Goal: Find specific page/section: Find specific page/section

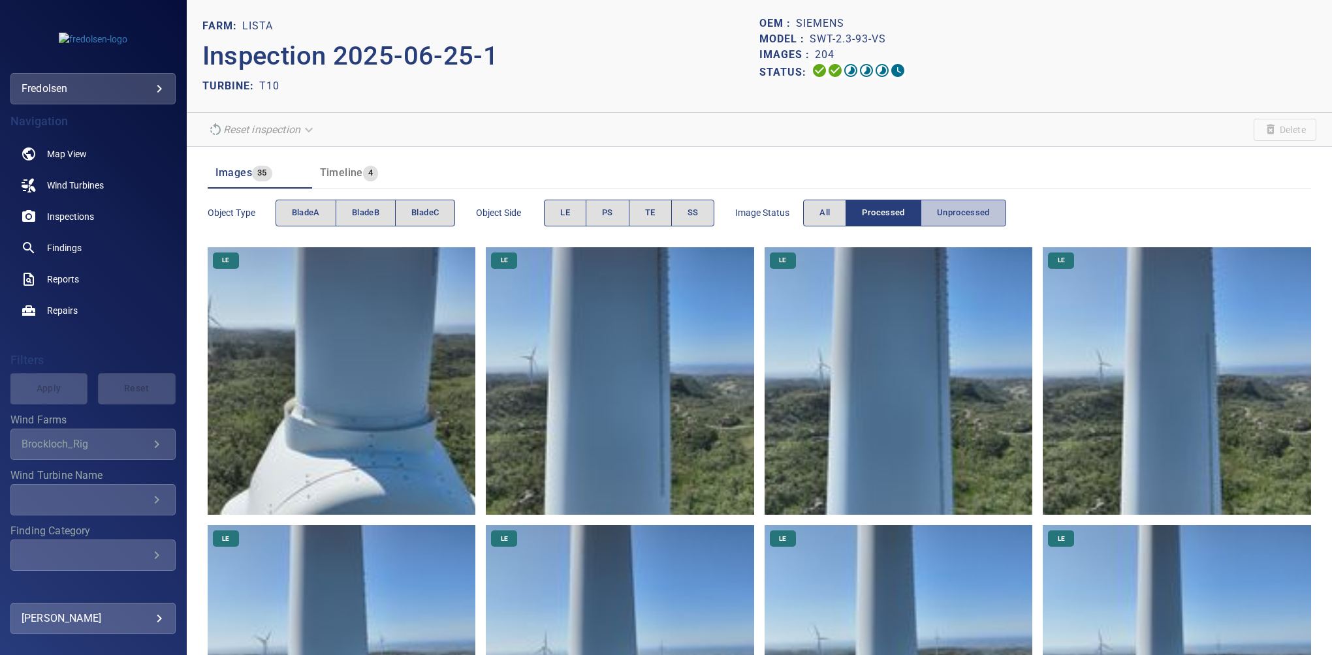
click at [951, 213] on span "Unprocessed" at bounding box center [963, 213] width 53 height 15
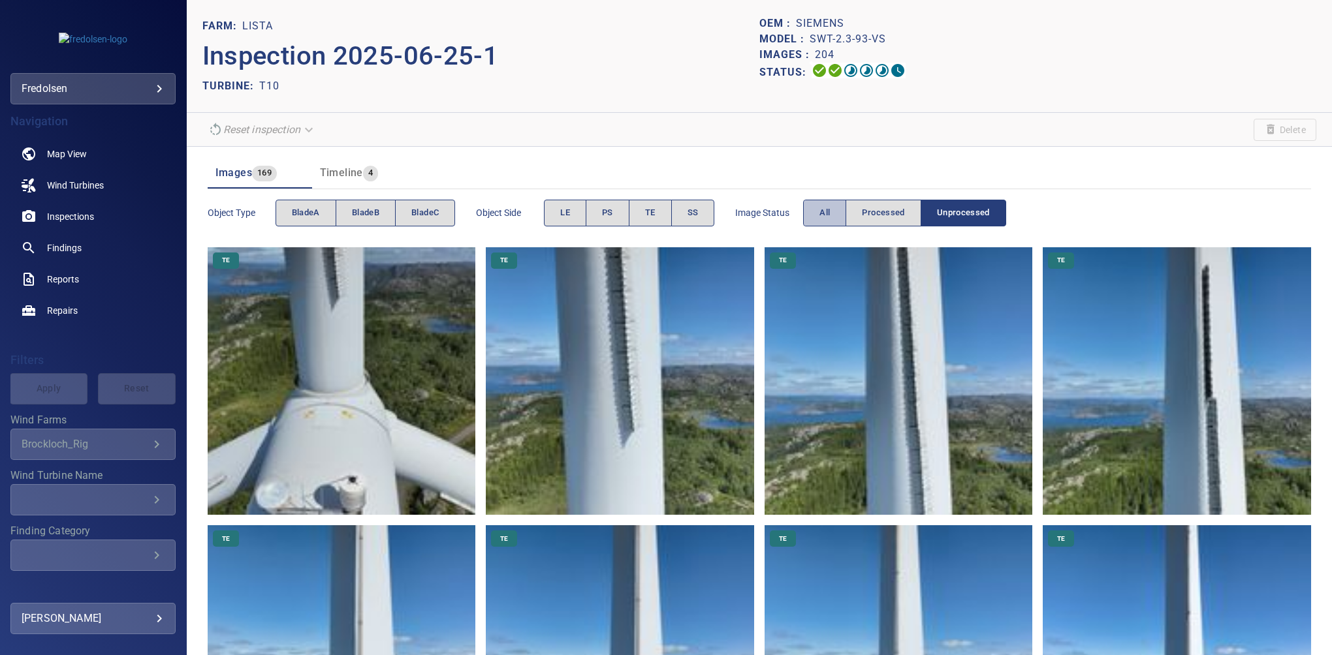
click at [825, 215] on span "All" at bounding box center [824, 213] width 10 height 15
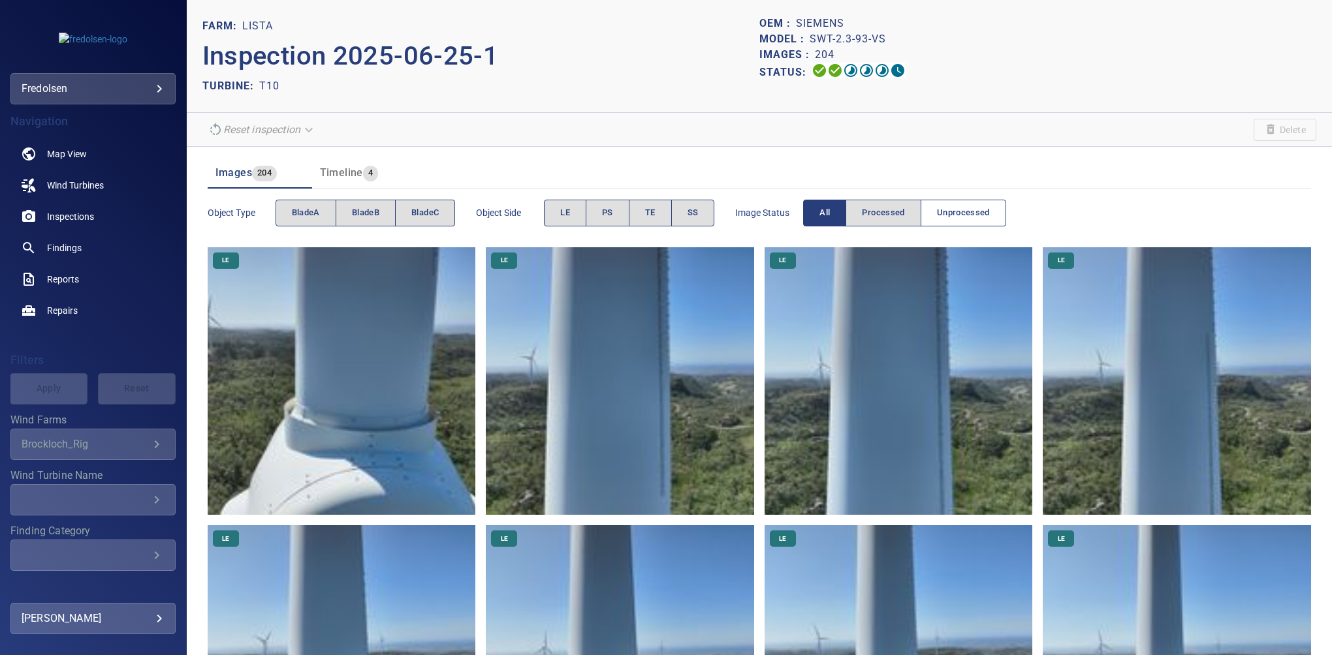
click at [967, 213] on span "Unprocessed" at bounding box center [963, 213] width 53 height 15
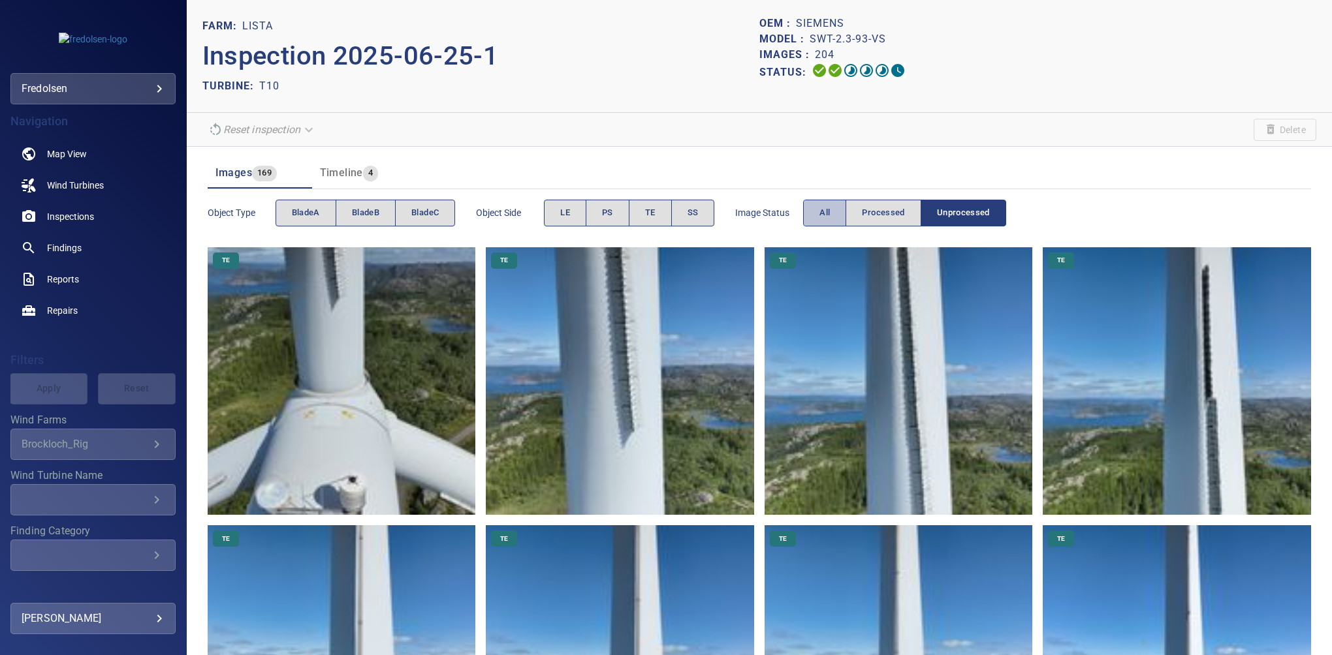
click at [821, 204] on button "All" at bounding box center [824, 213] width 43 height 27
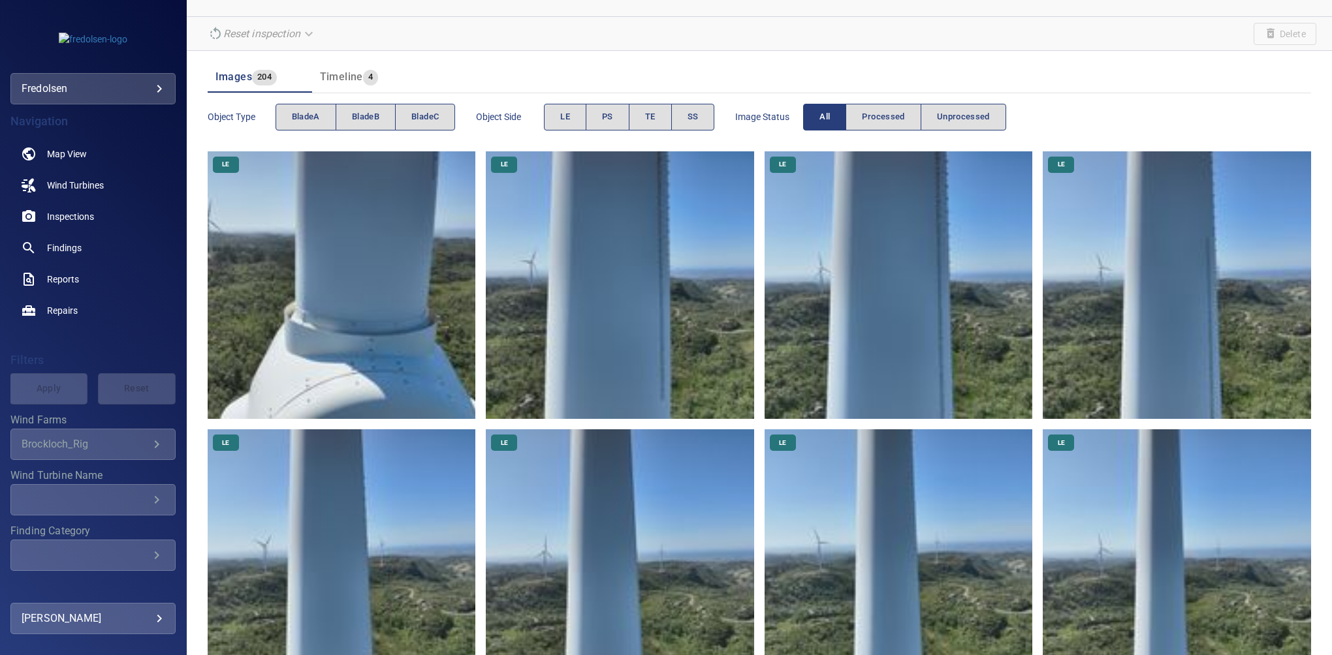
scroll to position [144, 0]
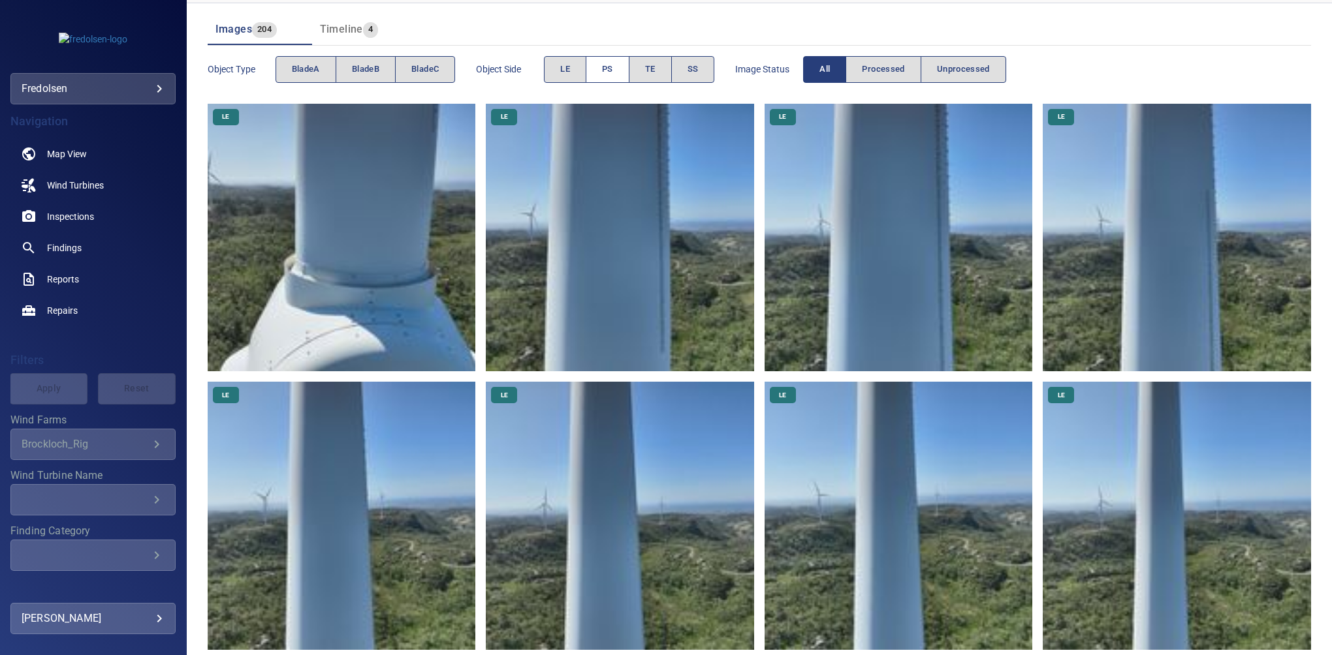
click at [598, 72] on button "PS" at bounding box center [608, 69] width 44 height 27
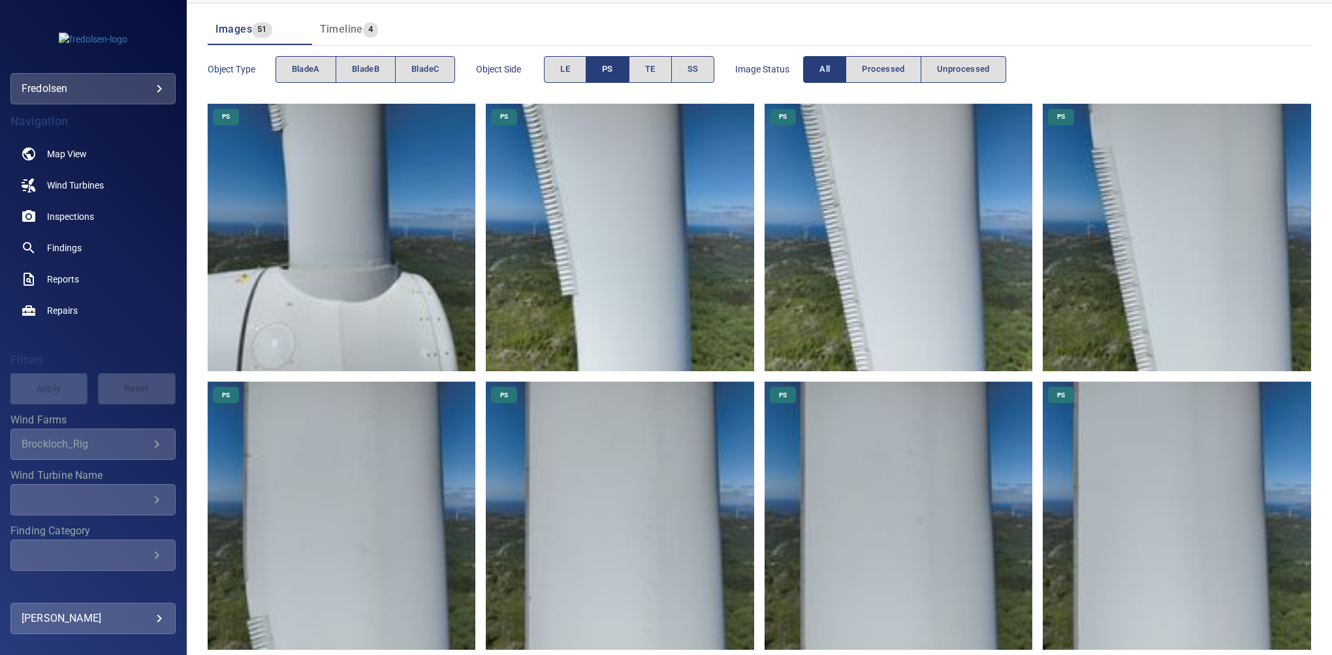
click at [598, 72] on button "PS" at bounding box center [608, 69] width 44 height 27
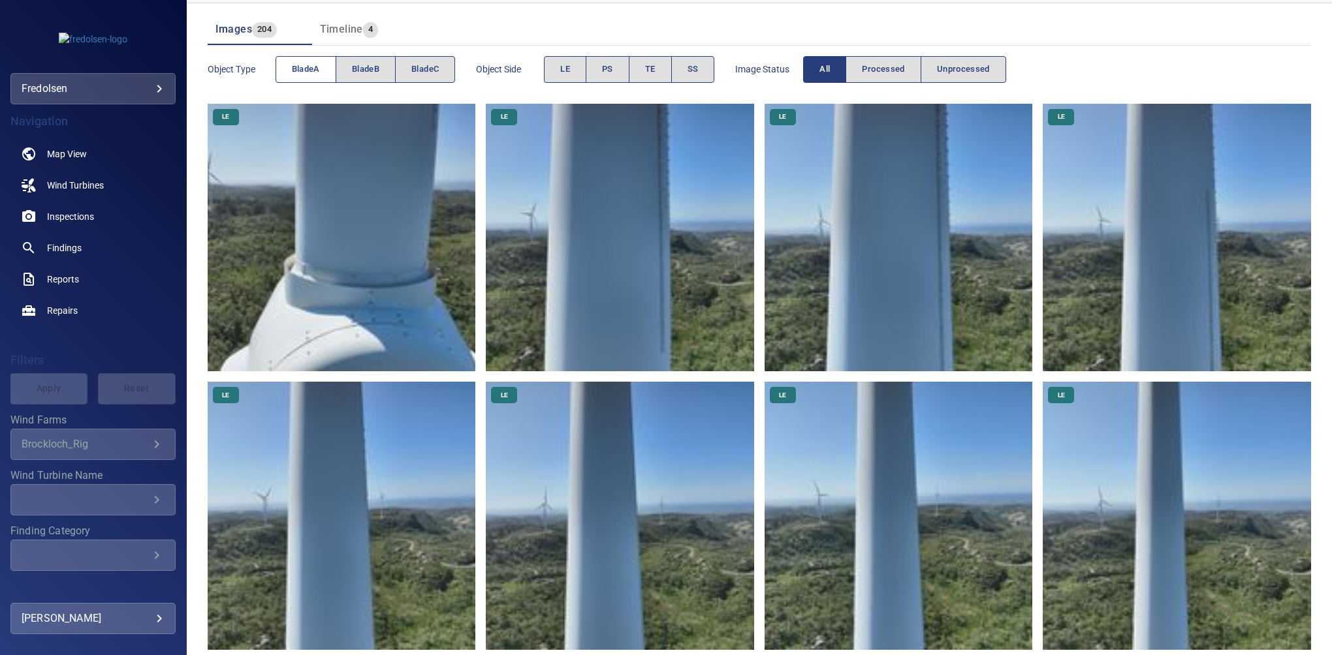
click at [326, 63] on button "bladeA" at bounding box center [305, 69] width 61 height 27
click at [603, 69] on span "PS" at bounding box center [607, 69] width 11 height 15
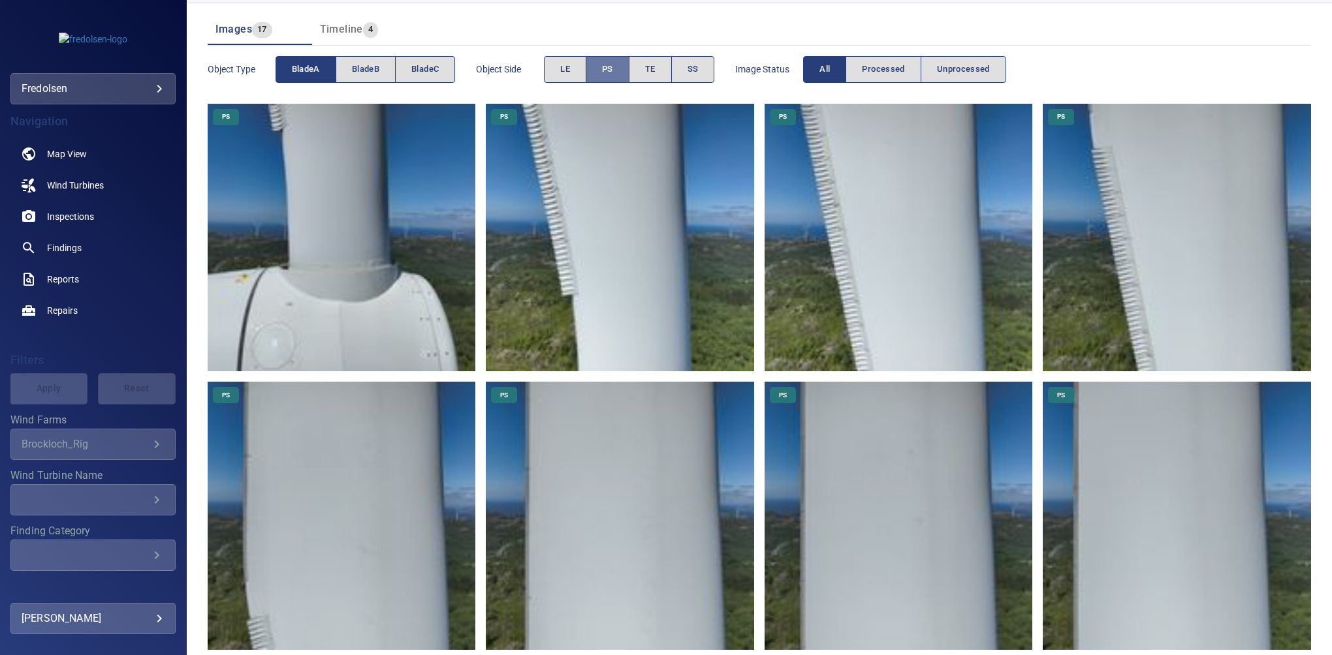
click at [603, 69] on span "PS" at bounding box center [607, 69] width 11 height 15
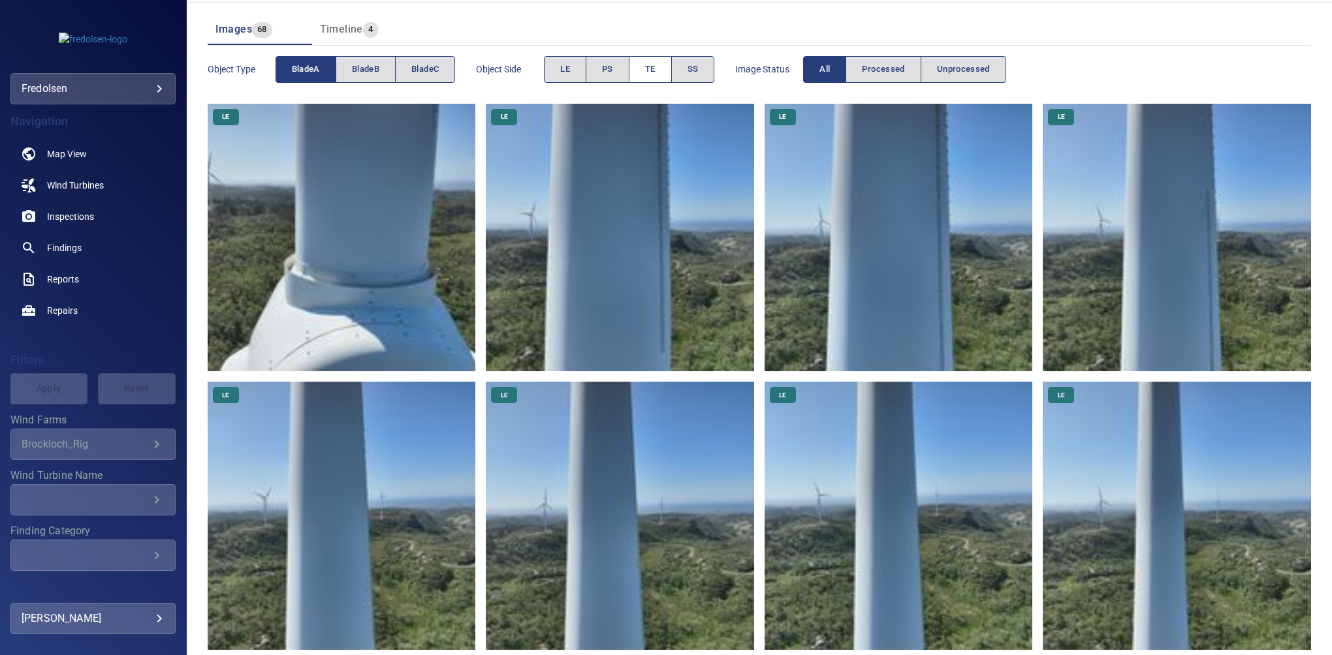
click at [650, 71] on span "TE" at bounding box center [650, 69] width 10 height 15
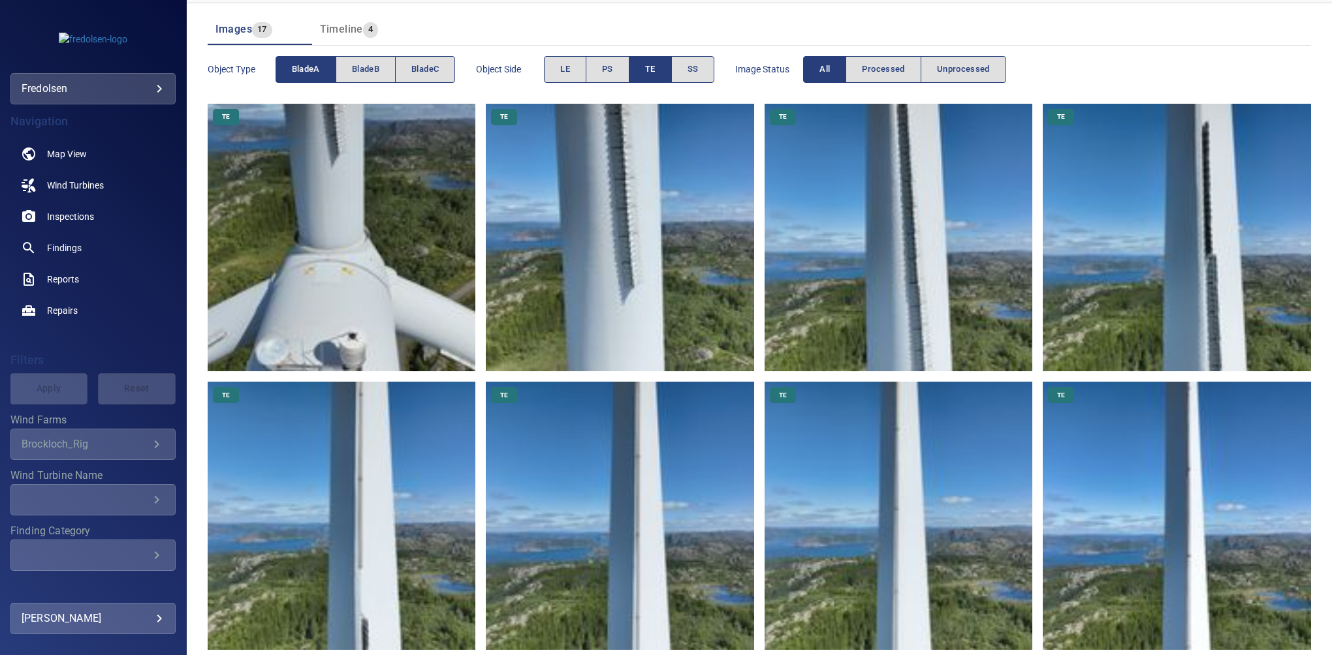
click at [650, 71] on span "TE" at bounding box center [650, 69] width 10 height 15
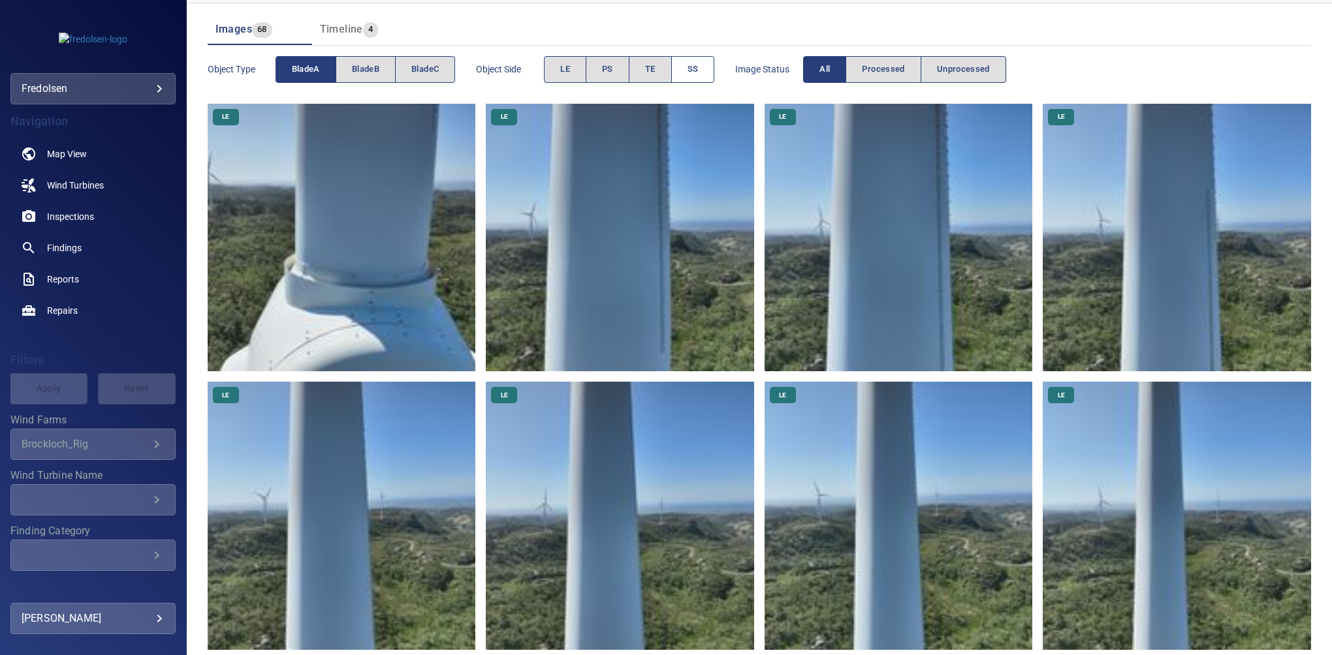
click at [687, 78] on button "SS" at bounding box center [693, 69] width 44 height 27
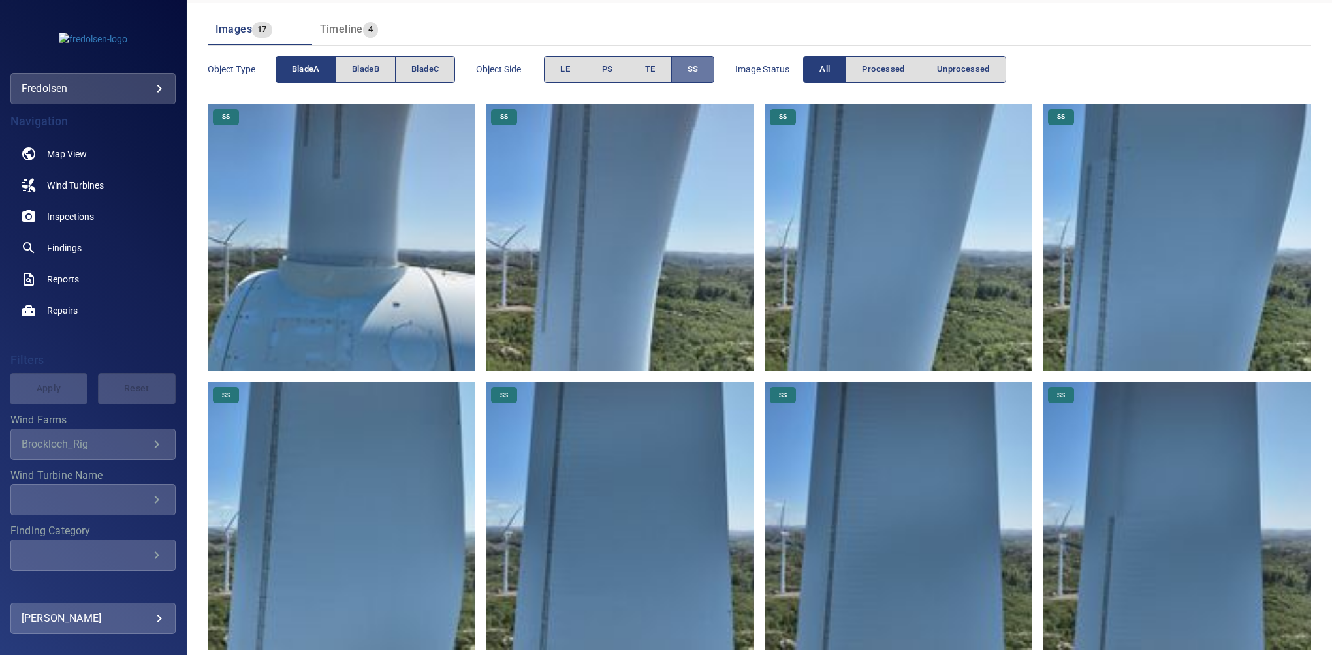
click at [687, 78] on button "SS" at bounding box center [693, 69] width 44 height 27
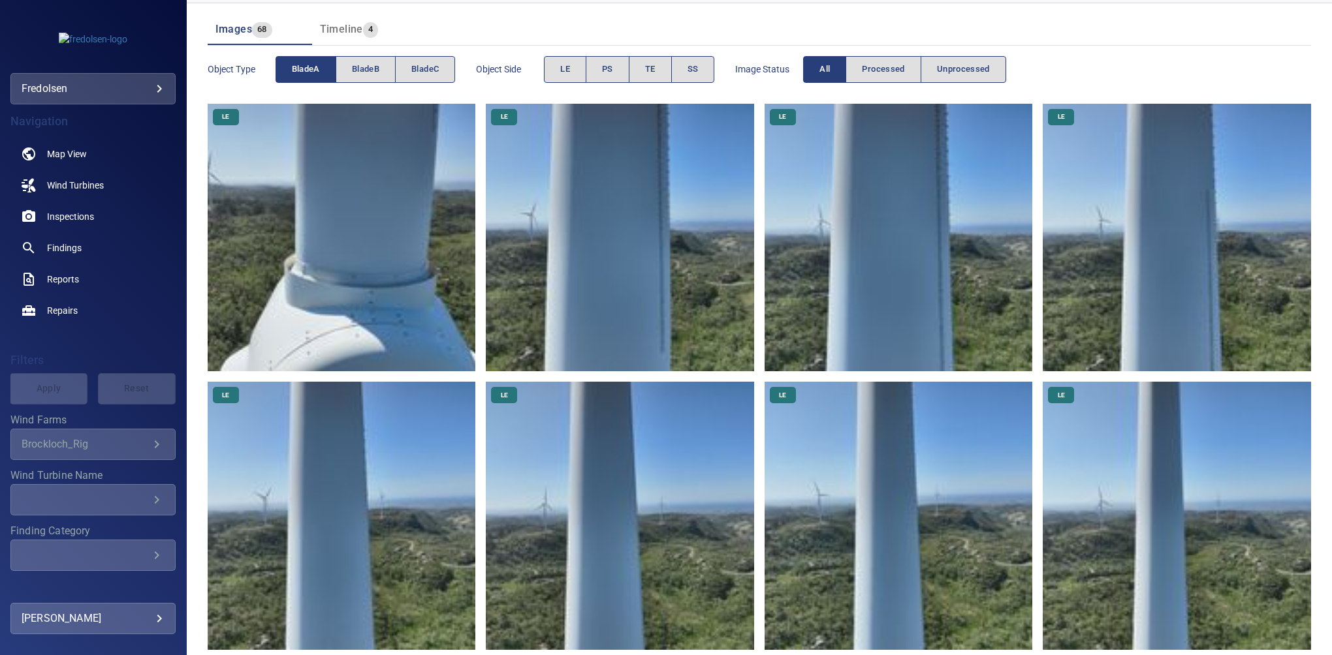
click at [320, 73] on button "bladeA" at bounding box center [305, 69] width 61 height 27
click at [358, 69] on span "bladeB" at bounding box center [365, 69] width 27 height 15
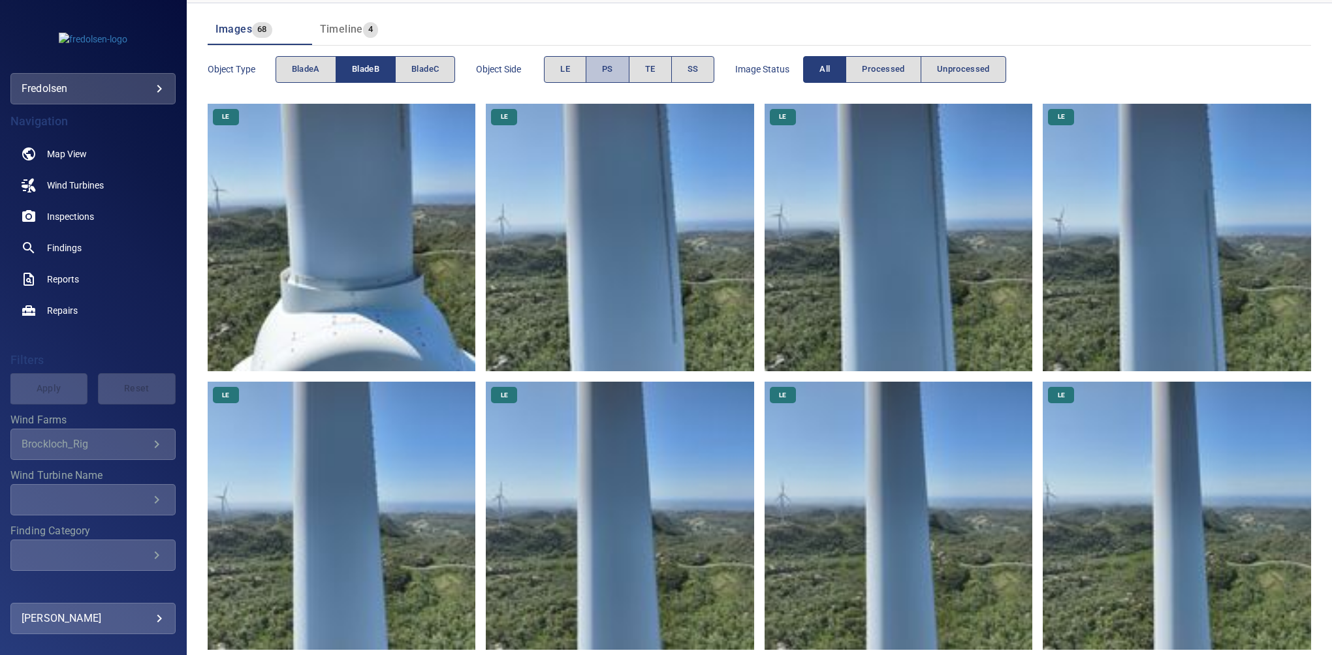
click at [603, 67] on span "PS" at bounding box center [607, 69] width 11 height 15
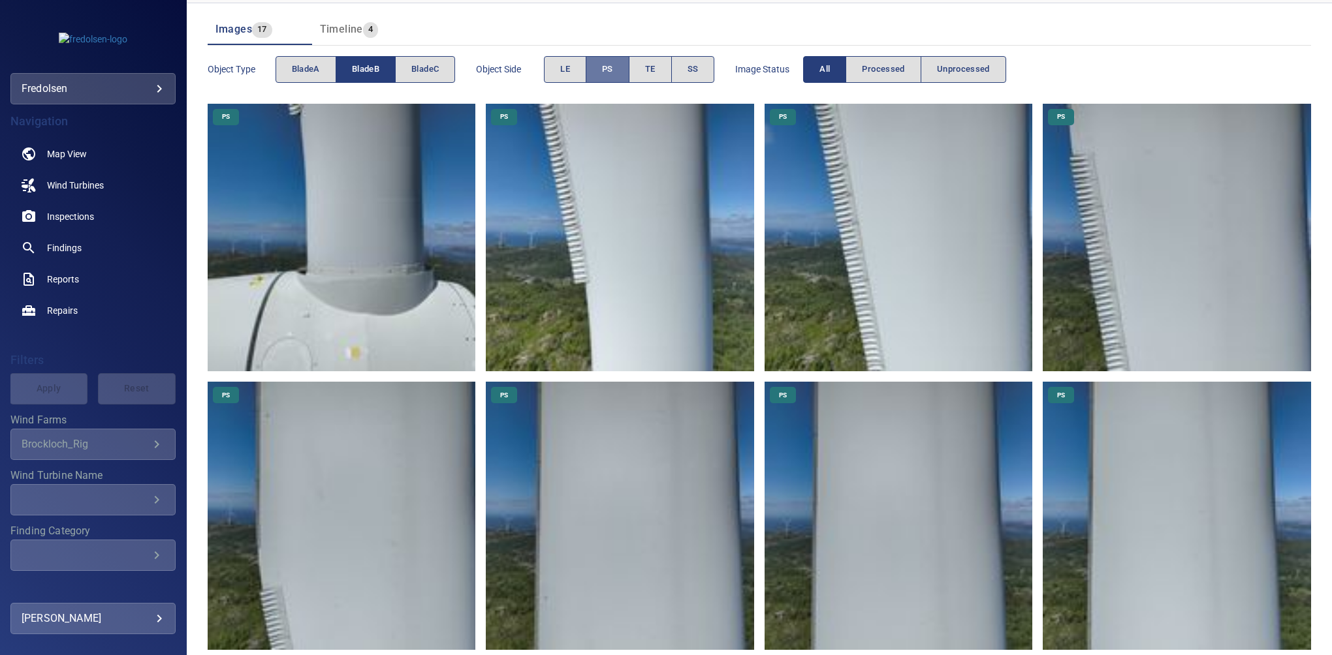
click at [603, 67] on span "PS" at bounding box center [607, 69] width 11 height 15
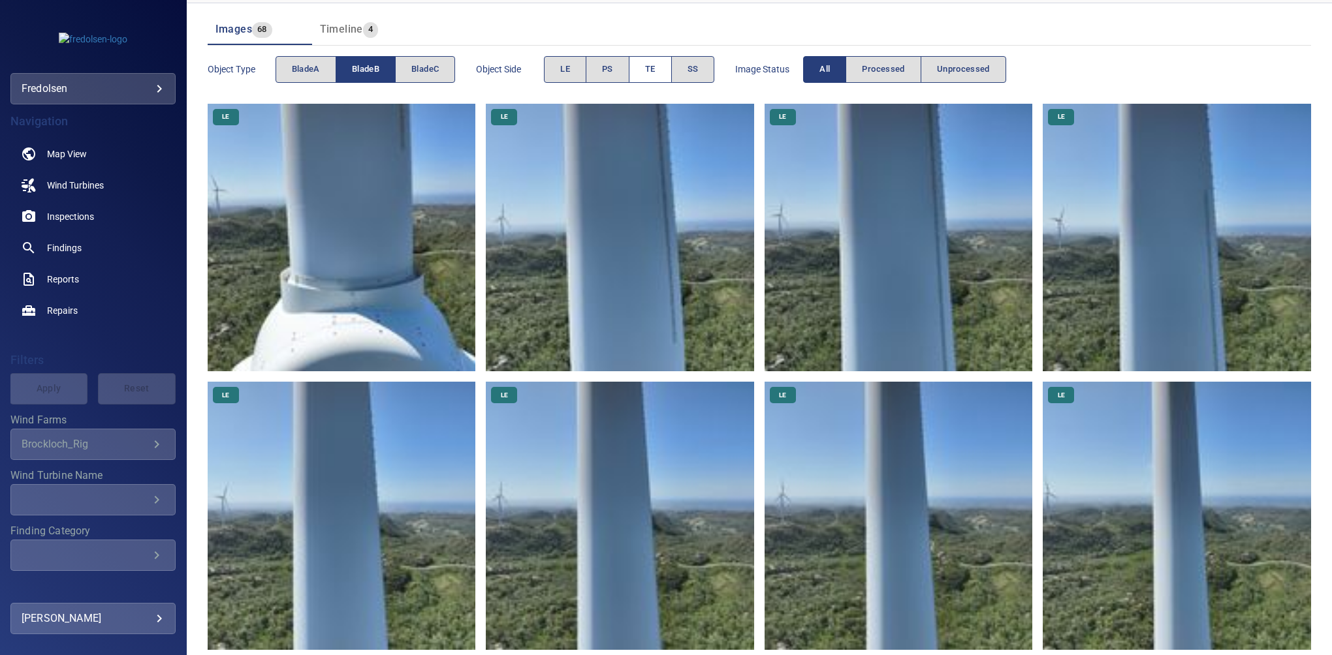
click at [644, 74] on button "TE" at bounding box center [650, 69] width 43 height 27
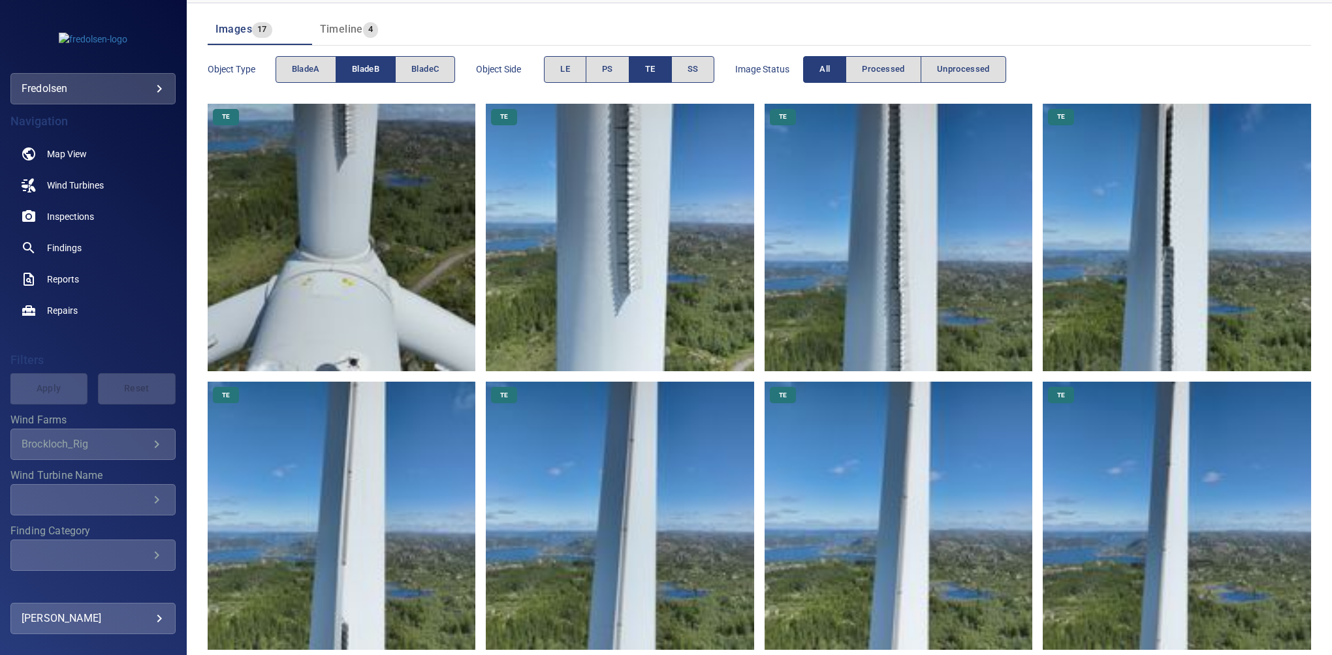
drag, startPoint x: 644, startPoint y: 72, endPoint x: 715, endPoint y: 67, distance: 71.3
click at [646, 69] on button "TE" at bounding box center [650, 69] width 43 height 27
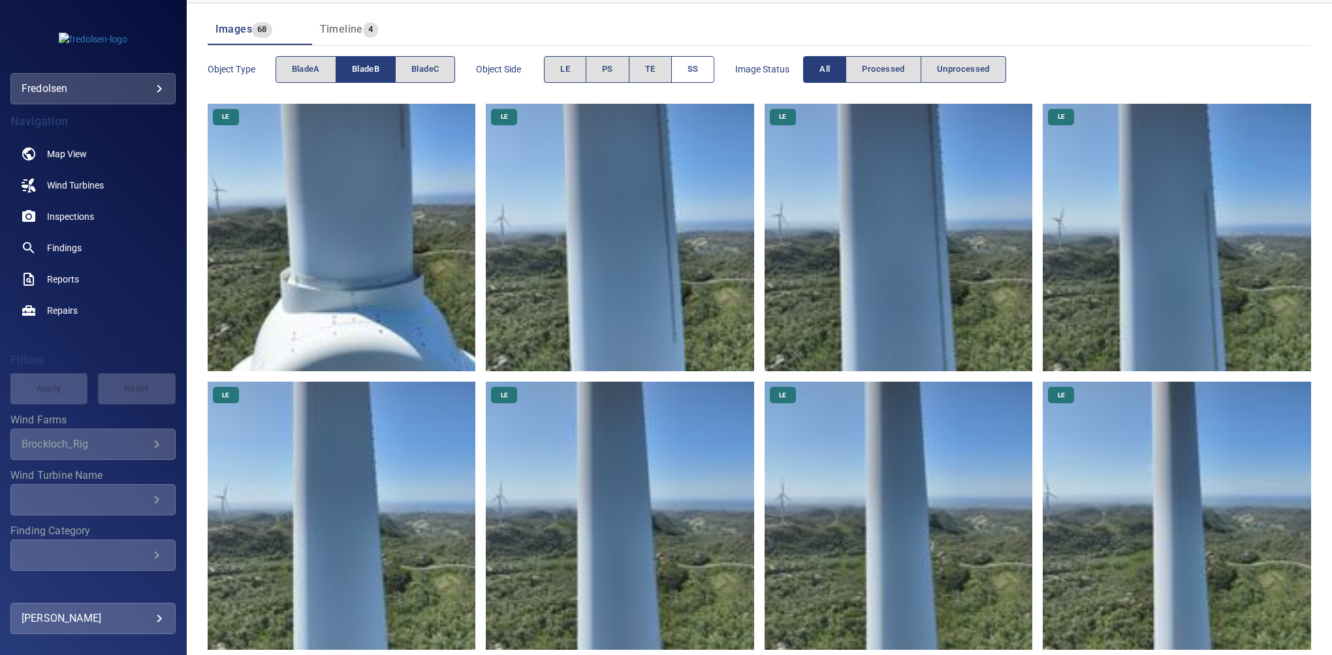
click at [713, 67] on button "SS" at bounding box center [693, 69] width 44 height 27
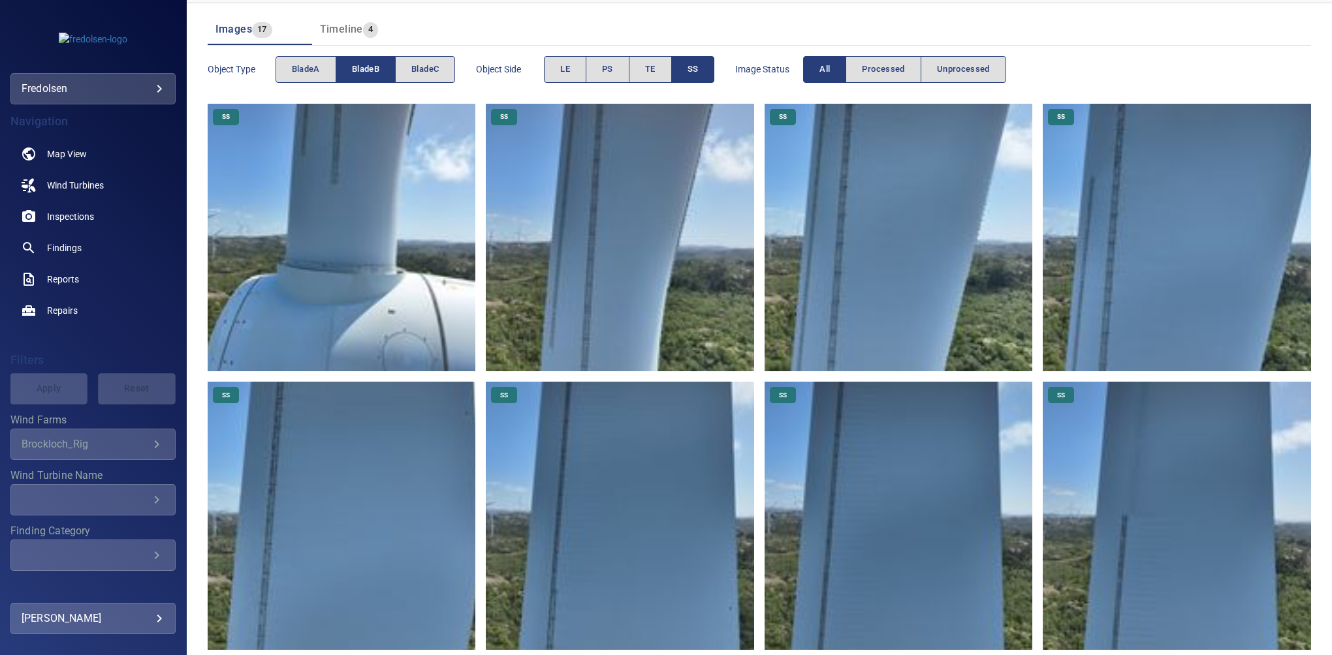
click at [697, 76] on span "SS" at bounding box center [692, 69] width 11 height 15
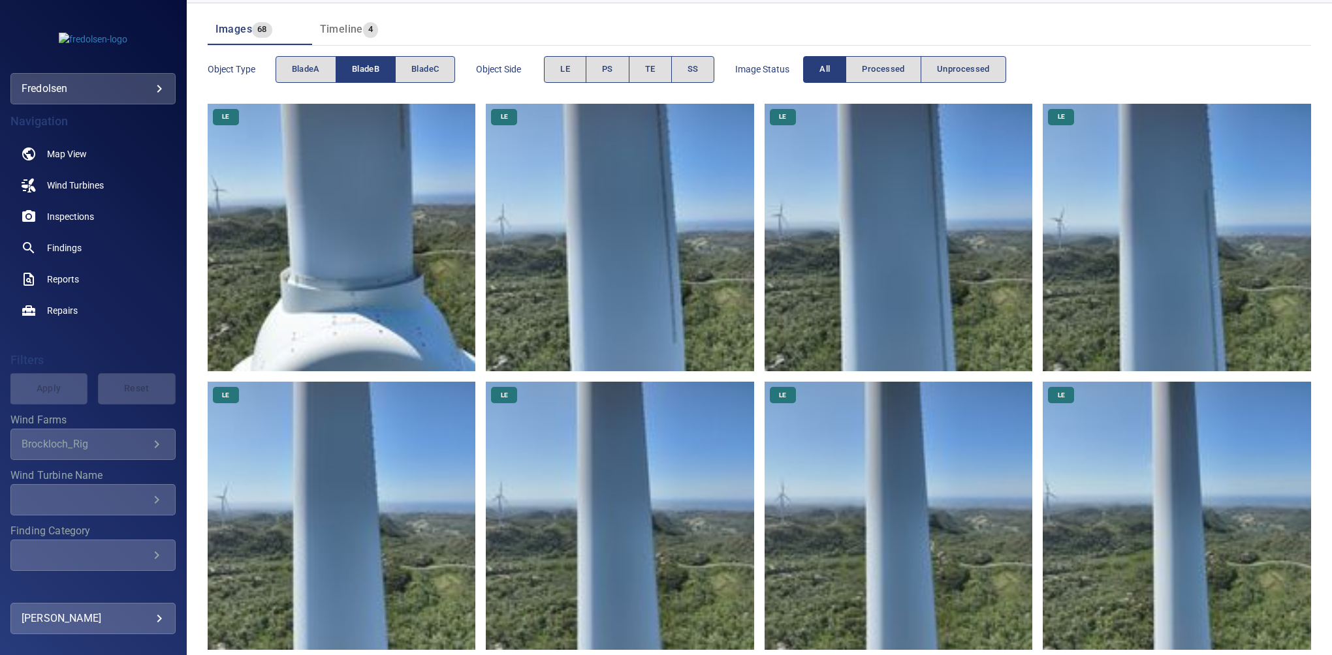
click at [363, 63] on span "bladeB" at bounding box center [365, 69] width 27 height 15
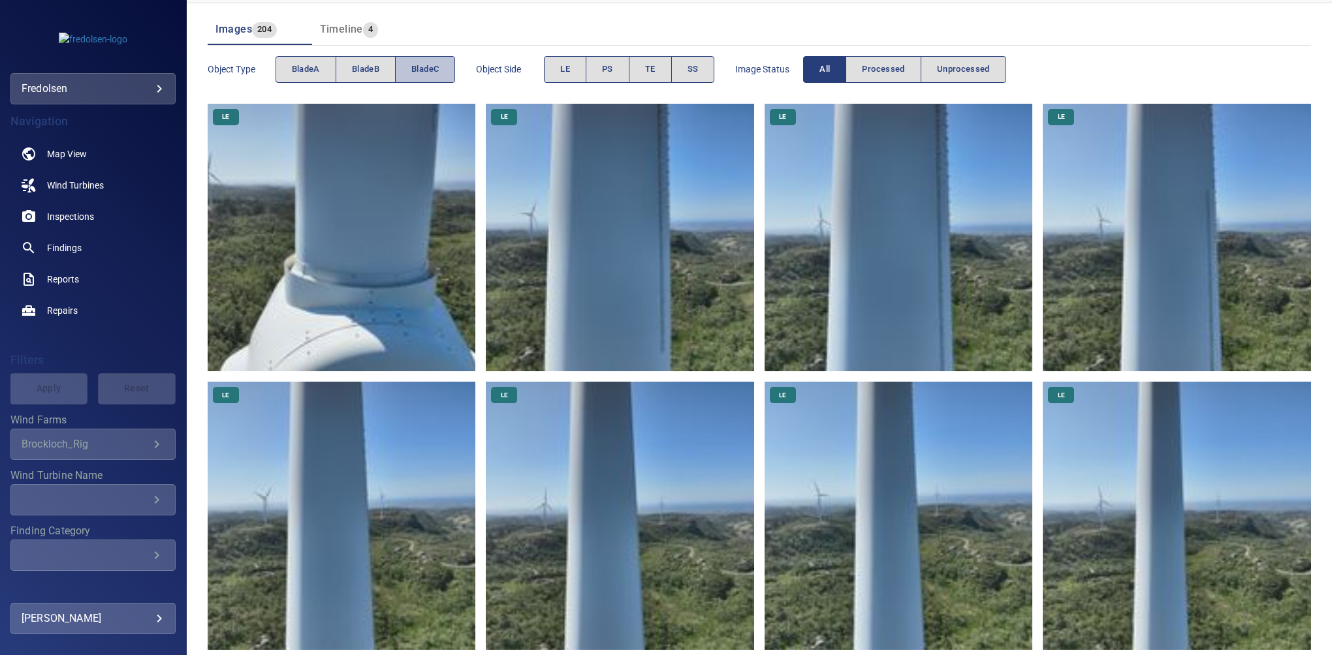
click at [424, 63] on span "bladeC" at bounding box center [424, 69] width 27 height 15
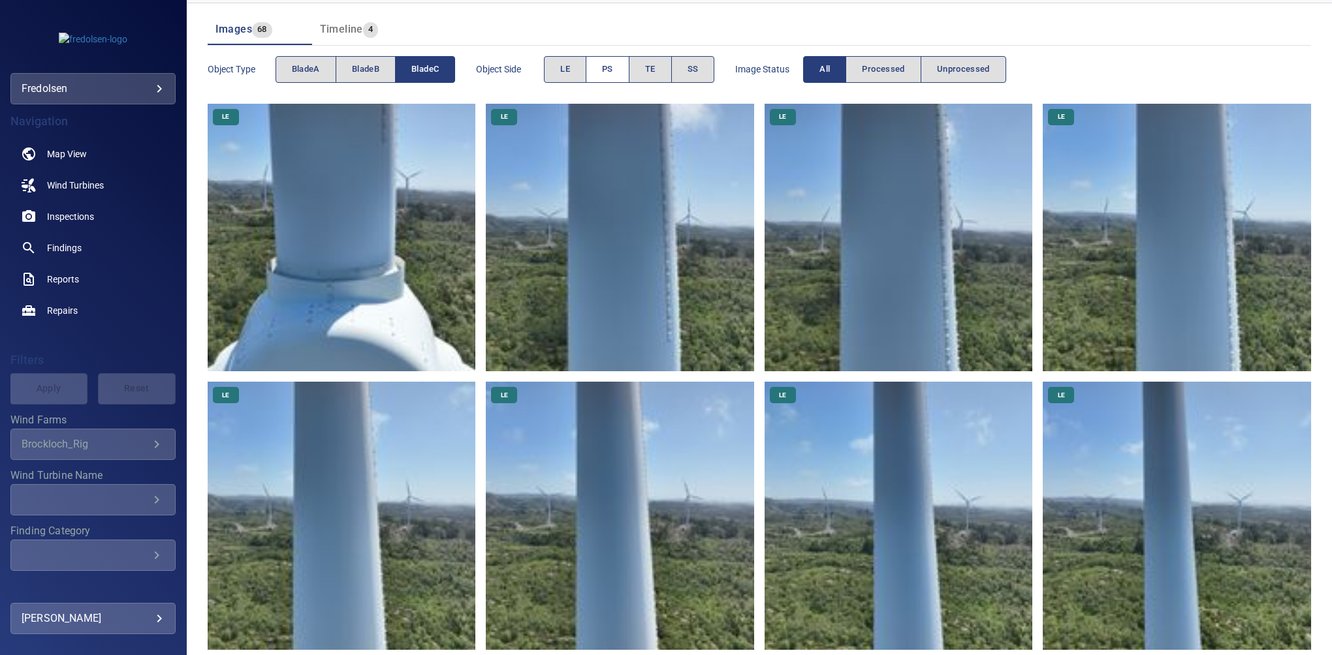
click at [593, 72] on button "PS" at bounding box center [608, 69] width 44 height 27
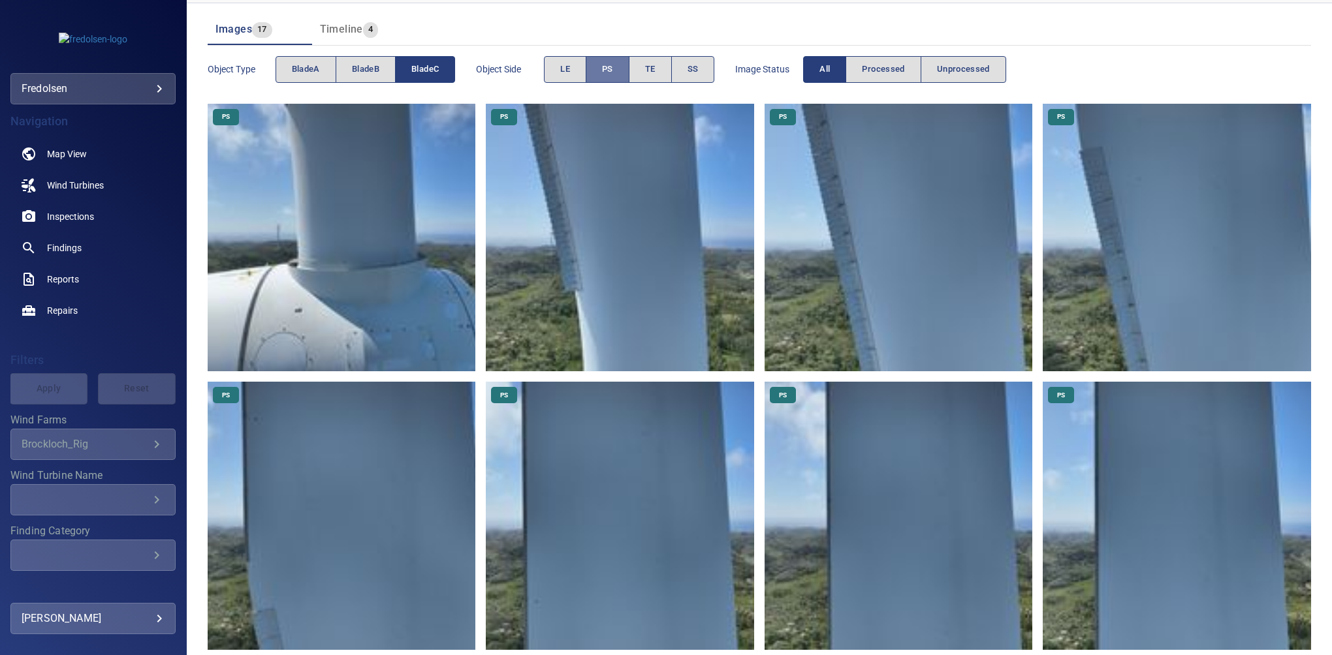
click at [593, 72] on button "PS" at bounding box center [608, 69] width 44 height 27
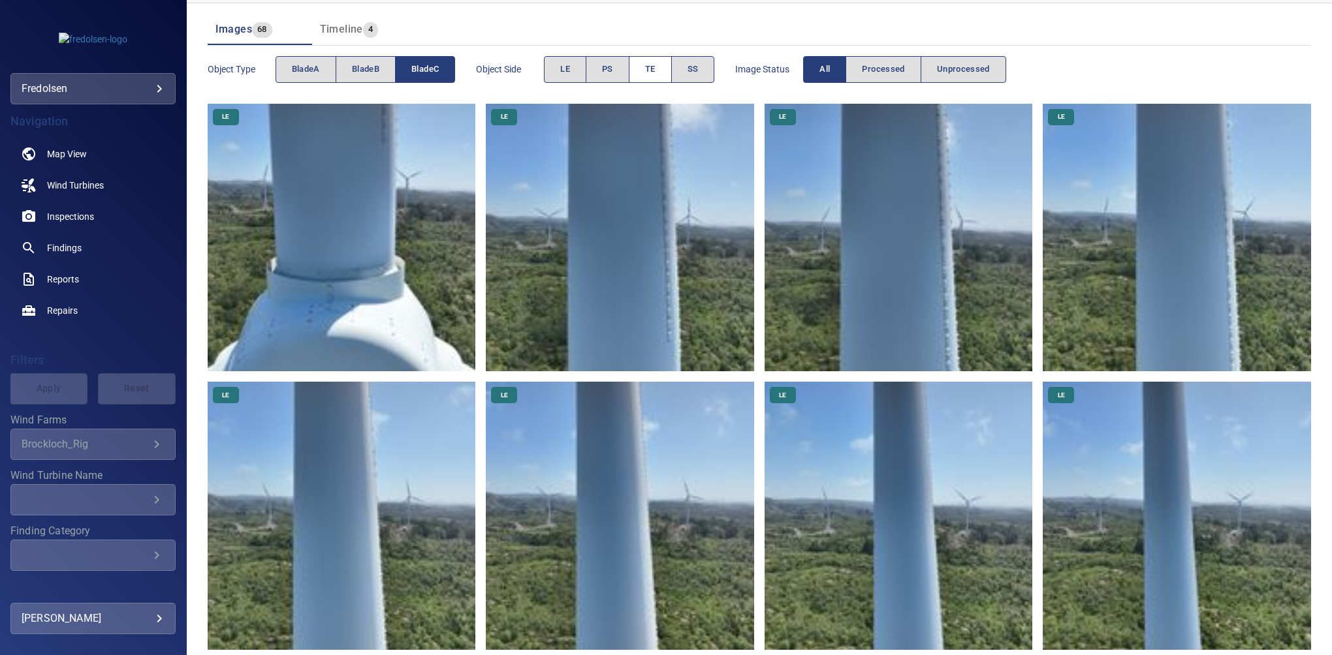
click at [642, 73] on button "TE" at bounding box center [650, 69] width 43 height 27
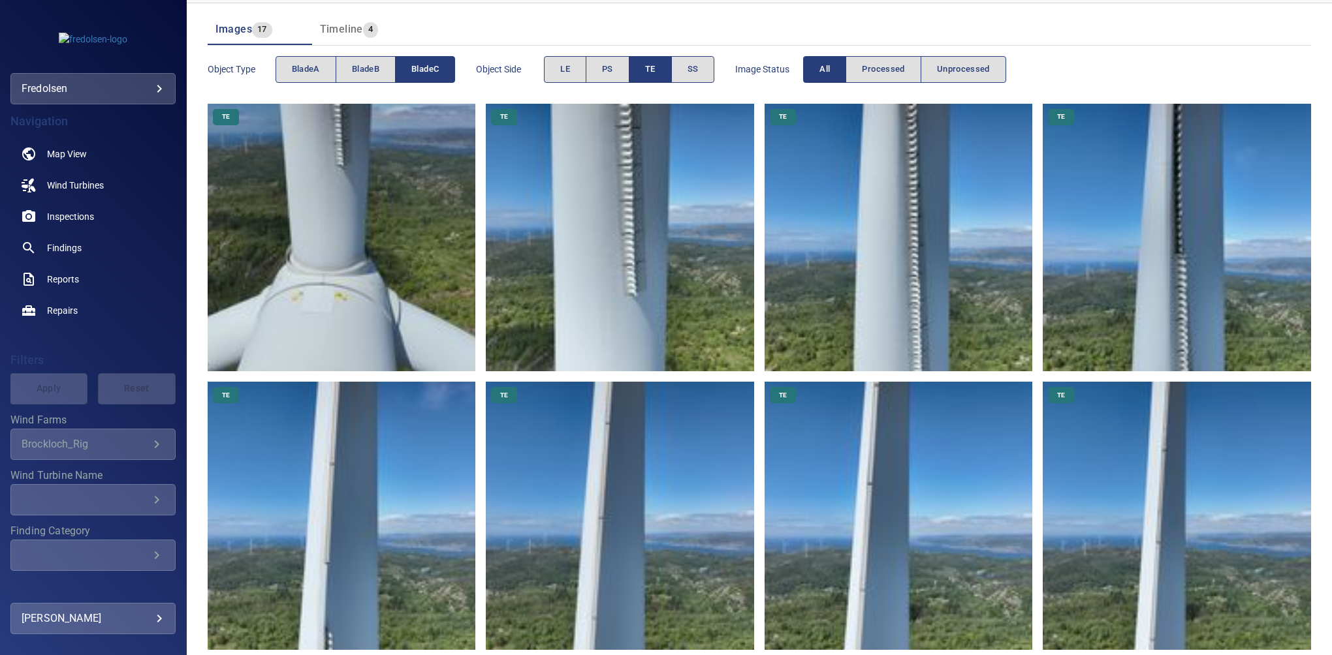
click at [653, 76] on span "TE" at bounding box center [650, 69] width 10 height 15
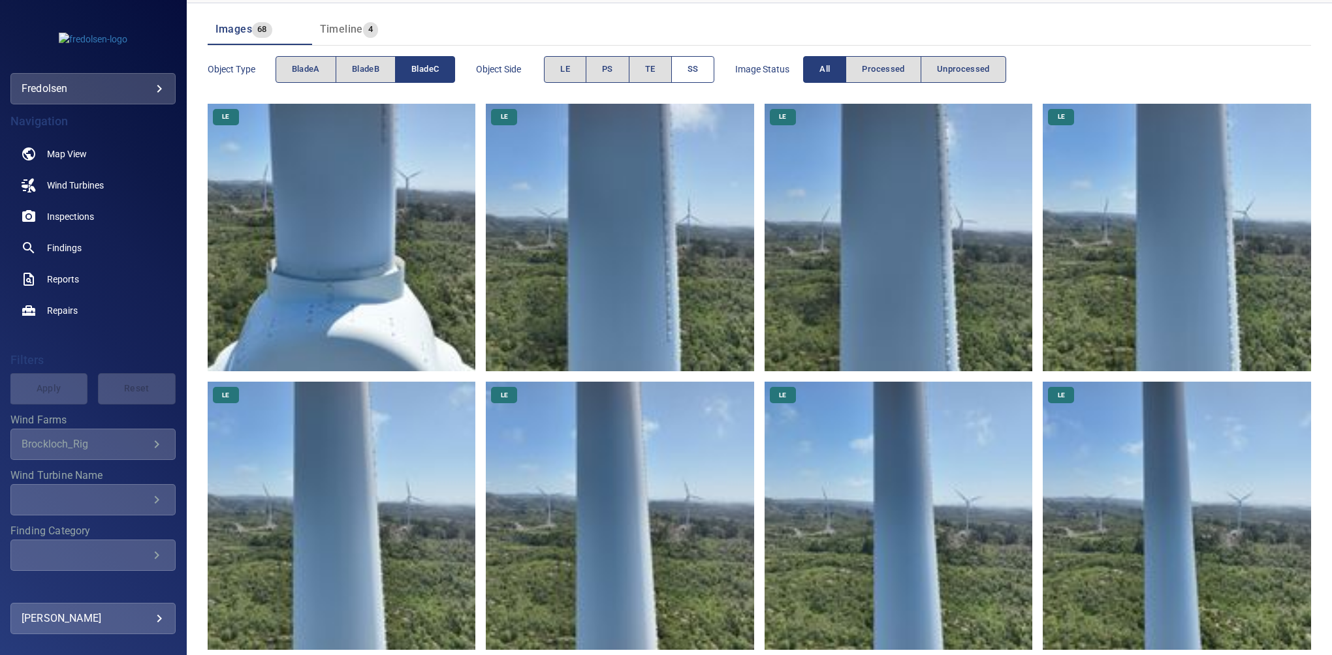
click at [704, 80] on button "SS" at bounding box center [693, 69] width 44 height 27
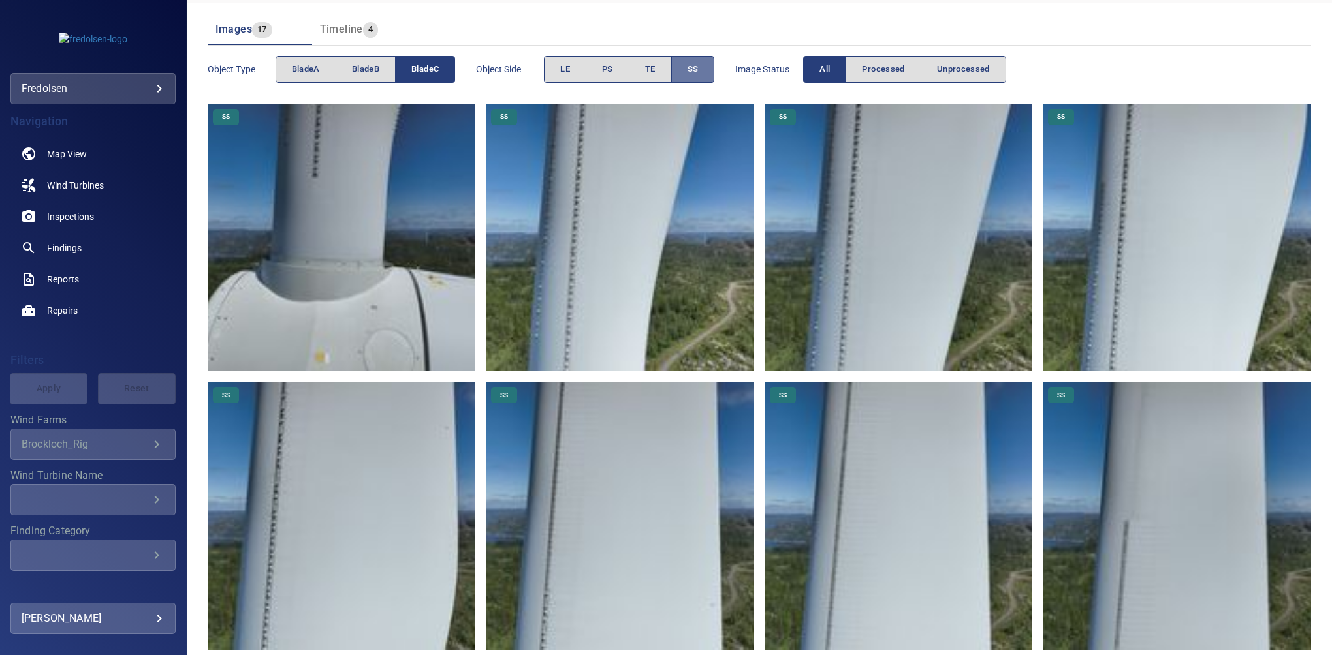
click at [699, 74] on button "SS" at bounding box center [693, 69] width 44 height 27
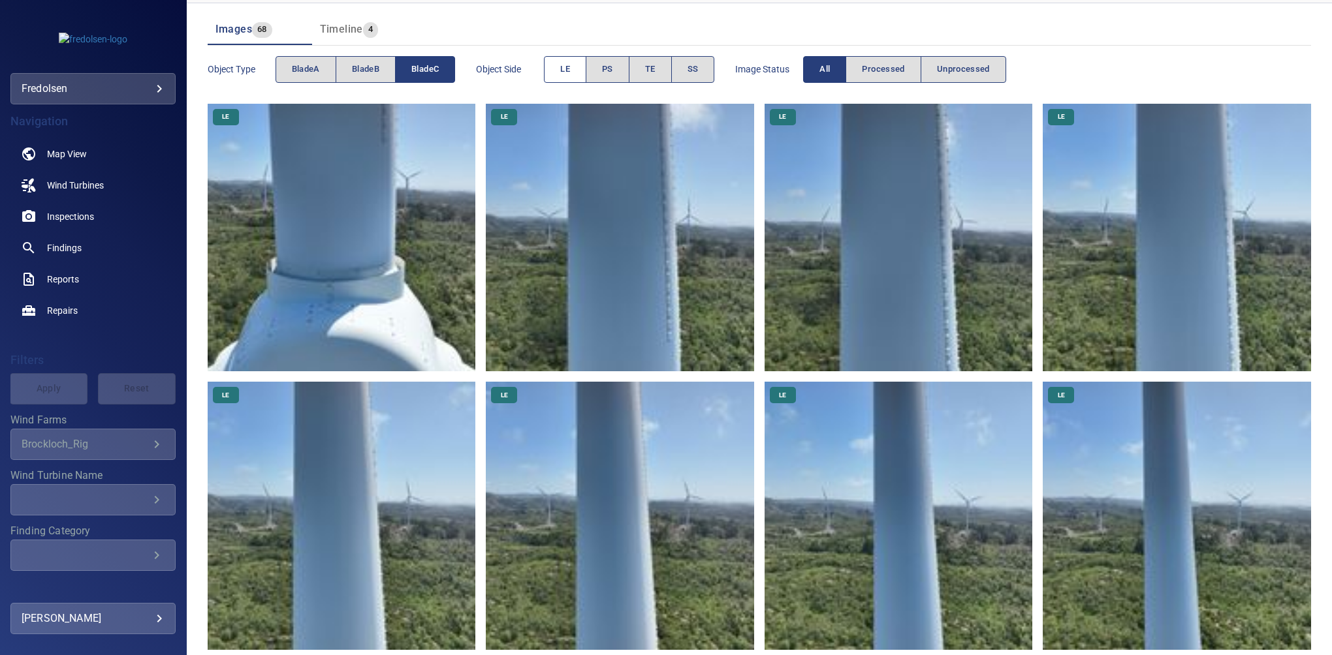
click at [553, 76] on button "LE" at bounding box center [565, 69] width 42 height 27
click at [551, 74] on button "LE" at bounding box center [565, 69] width 42 height 27
click at [441, 65] on button "bladeC" at bounding box center [425, 69] width 60 height 27
